Goal: Book appointment/travel/reservation

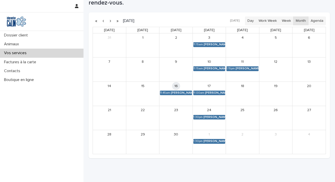
scroll to position [126, 0]
click at [169, 92] on div "11:45am" at bounding box center [165, 93] width 10 height 4
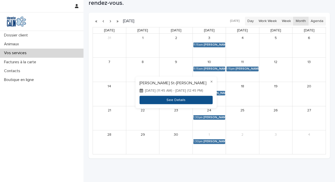
click at [169, 103] on button "See Details" at bounding box center [175, 100] width 73 height 8
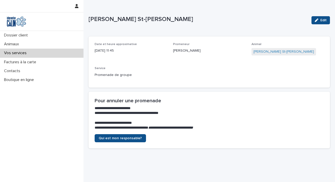
click at [8, 53] on p "Vos services" at bounding box center [16, 53] width 29 height 5
